Goal: Browse casually: Explore the website without a specific task or goal

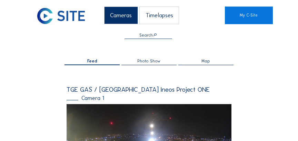
scroll to position [118, 0]
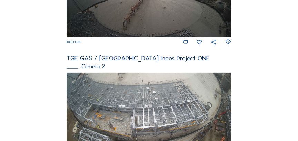
scroll to position [197, 0]
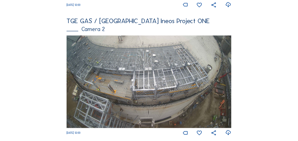
click at [129, 82] on img at bounding box center [149, 81] width 165 height 93
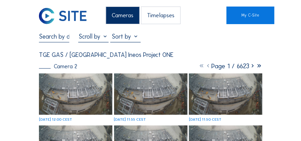
scroll to position [39, 0]
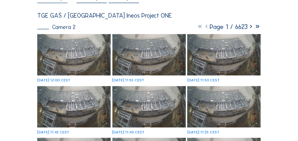
click at [74, 60] on img at bounding box center [73, 54] width 73 height 41
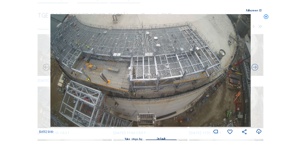
click at [258, 132] on icon at bounding box center [259, 132] width 6 height 8
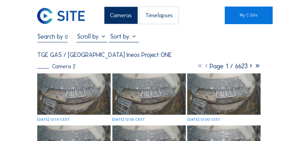
click at [79, 99] on img at bounding box center [73, 93] width 73 height 41
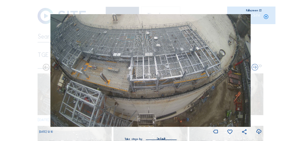
click at [260, 134] on icon at bounding box center [259, 132] width 6 height 8
click at [285, 43] on div "Scroll to travel through time | Press 'Alt' Button + Scroll to Zoom | Click and…" at bounding box center [150, 70] width 301 height 141
